Goal: Task Accomplishment & Management: Complete application form

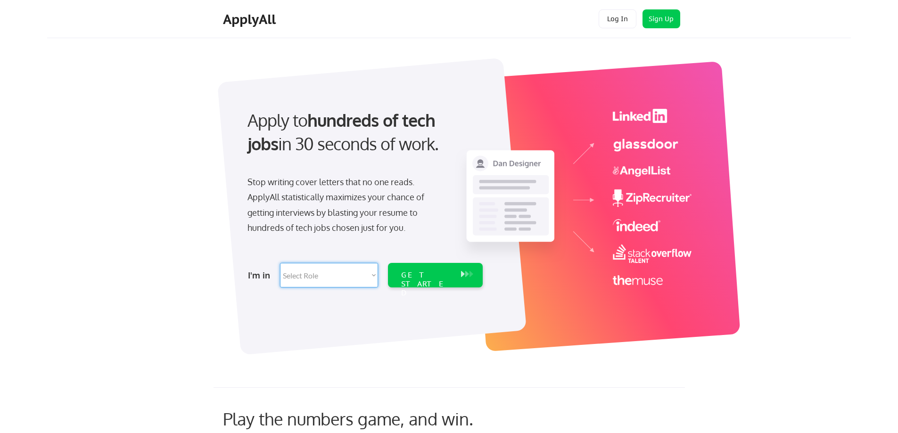
click at [358, 274] on select "Select Role Software Engineering Product Management Customer Success Sales UI/U…" at bounding box center [329, 275] width 98 height 25
select select ""data_science___analytics""
click at [280, 263] on select "Select Role Software Engineering Product Management Customer Success Sales UI/U…" at bounding box center [329, 275] width 98 height 25
select select ""data_science___analytics""
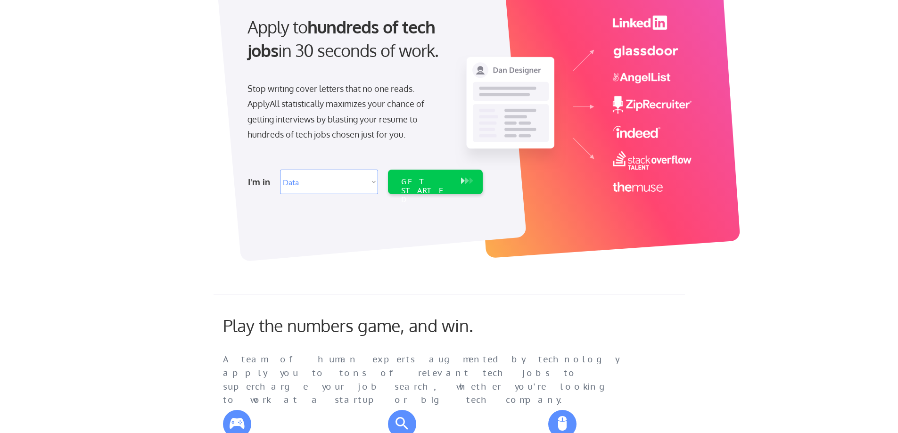
scroll to position [47, 0]
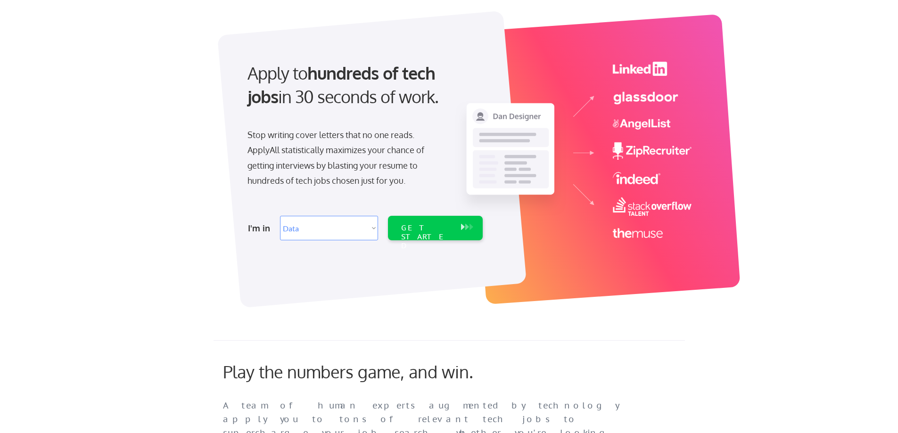
click at [449, 231] on div "GET STARTED" at bounding box center [426, 237] width 50 height 27
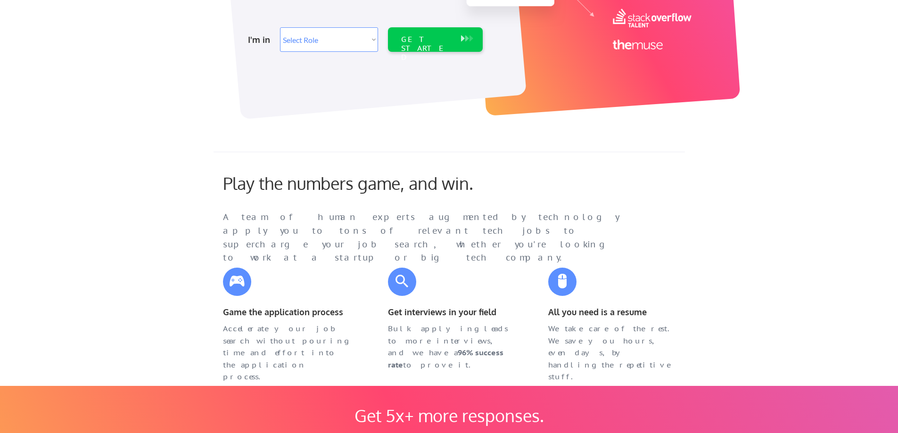
select select ""data_science___analytics""
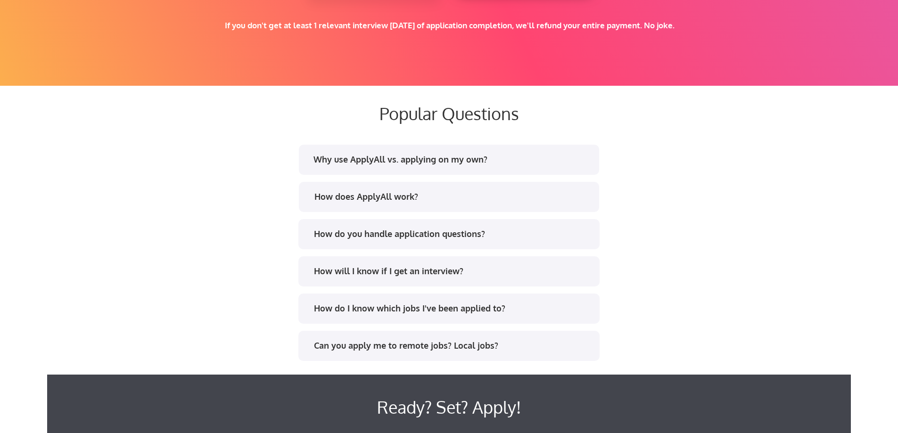
scroll to position [1839, 0]
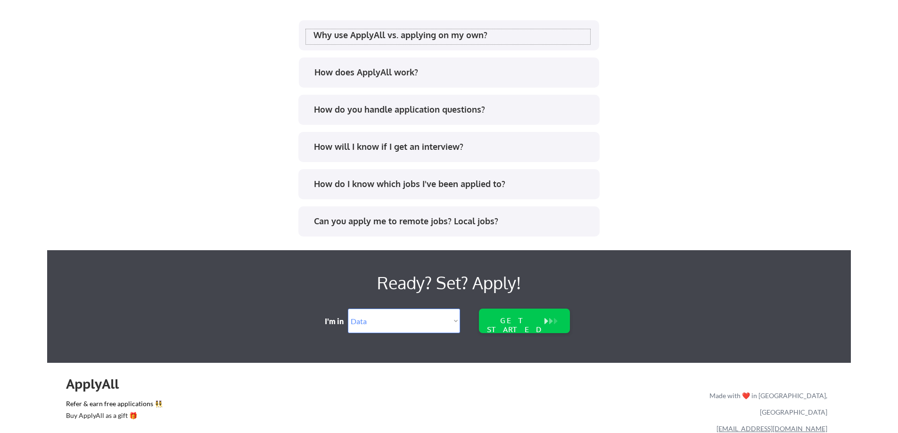
click at [519, 41] on div "Why use ApplyAll vs. applying on my own?" at bounding box center [452, 35] width 277 height 12
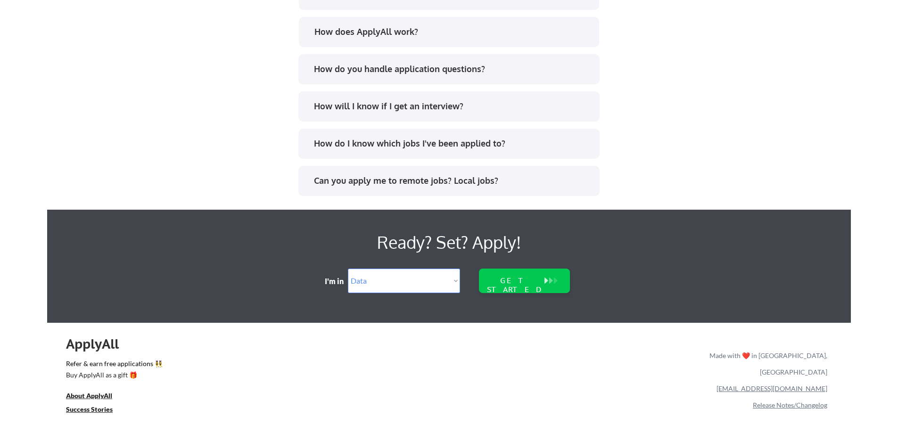
scroll to position [2215, 0]
